Goal: Task Accomplishment & Management: Manage account settings

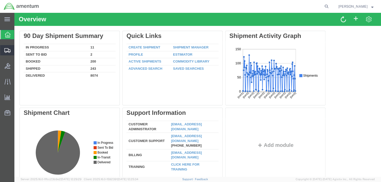
click at [0, 0] on span "Shipment Manager" at bounding box center [0, 0] width 0 height 0
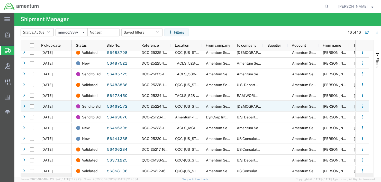
scroll to position [51, 0]
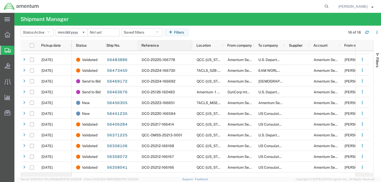
drag, startPoint x: 170, startPoint y: 45, endPoint x: 192, endPoint y: 46, distance: 21.8
click at [192, 46] on div at bounding box center [192, 45] width 2 height 11
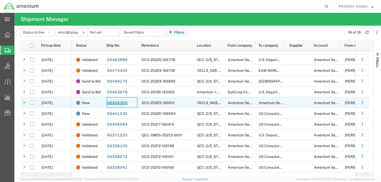
click at [118, 103] on link "56456305" at bounding box center [117, 103] width 21 height 8
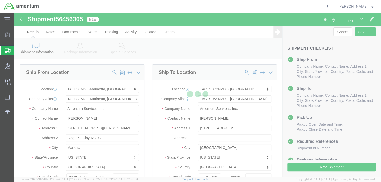
select select "42748"
select select "42716"
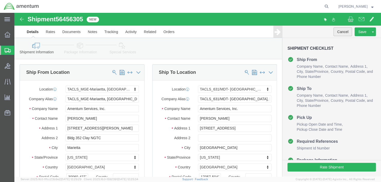
click button "Cancel"
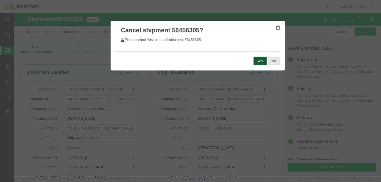
click button "Yes"
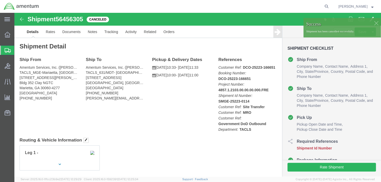
click at [0, 0] on span "Shipment Manager" at bounding box center [0, 0] width 0 height 0
